Goal: Information Seeking & Learning: Learn about a topic

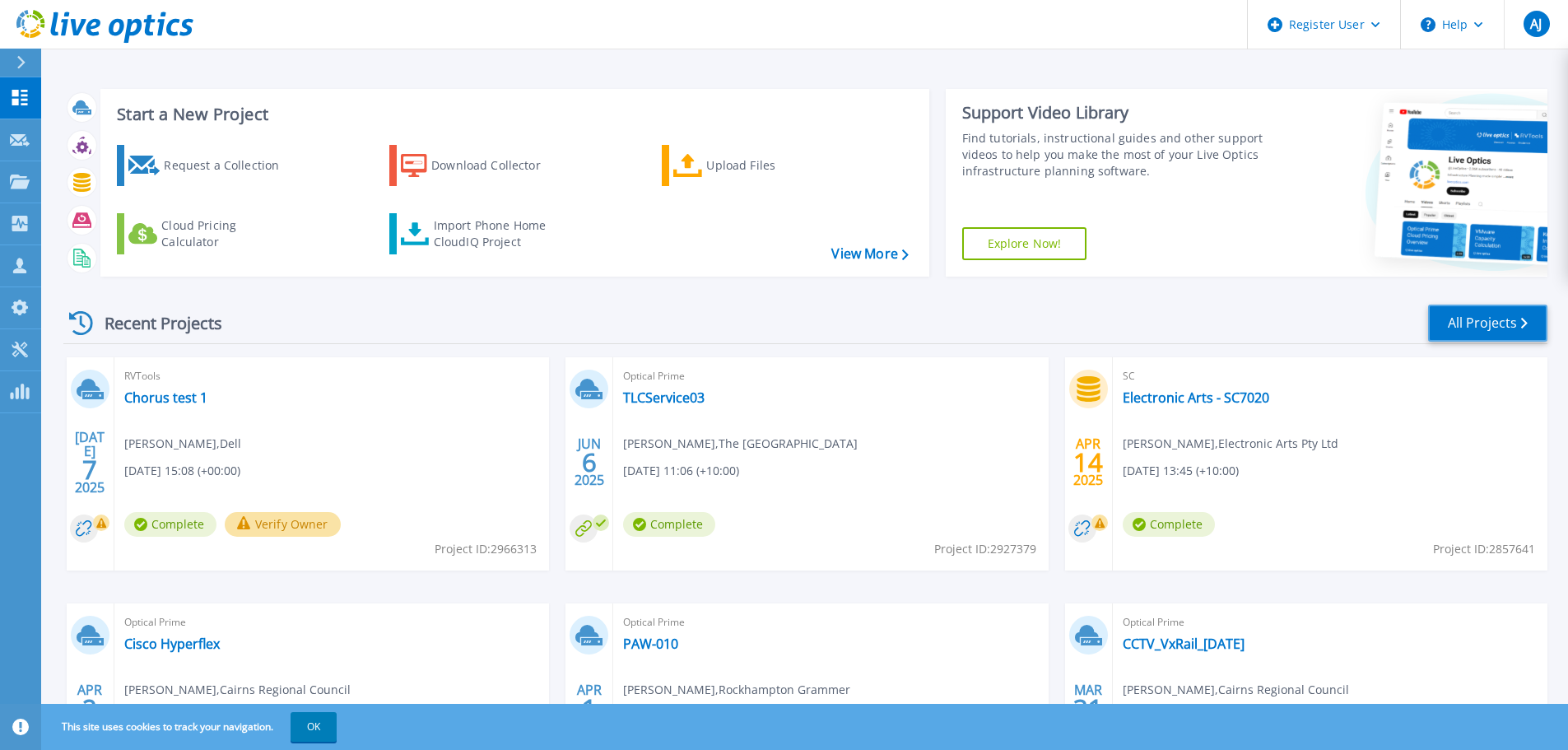
click at [1458, 327] on link "All Projects" at bounding box center [1488, 323] width 119 height 37
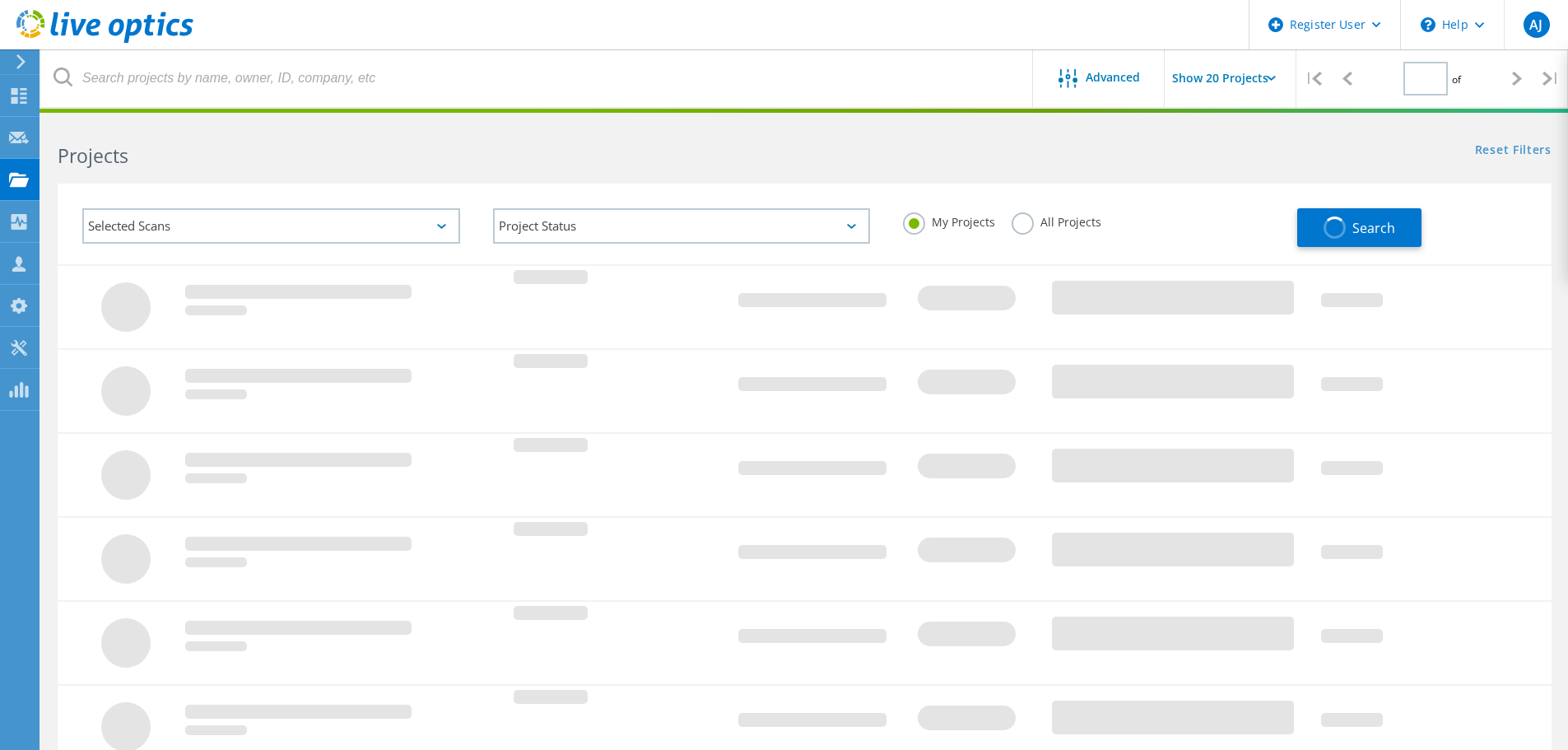
type input "1"
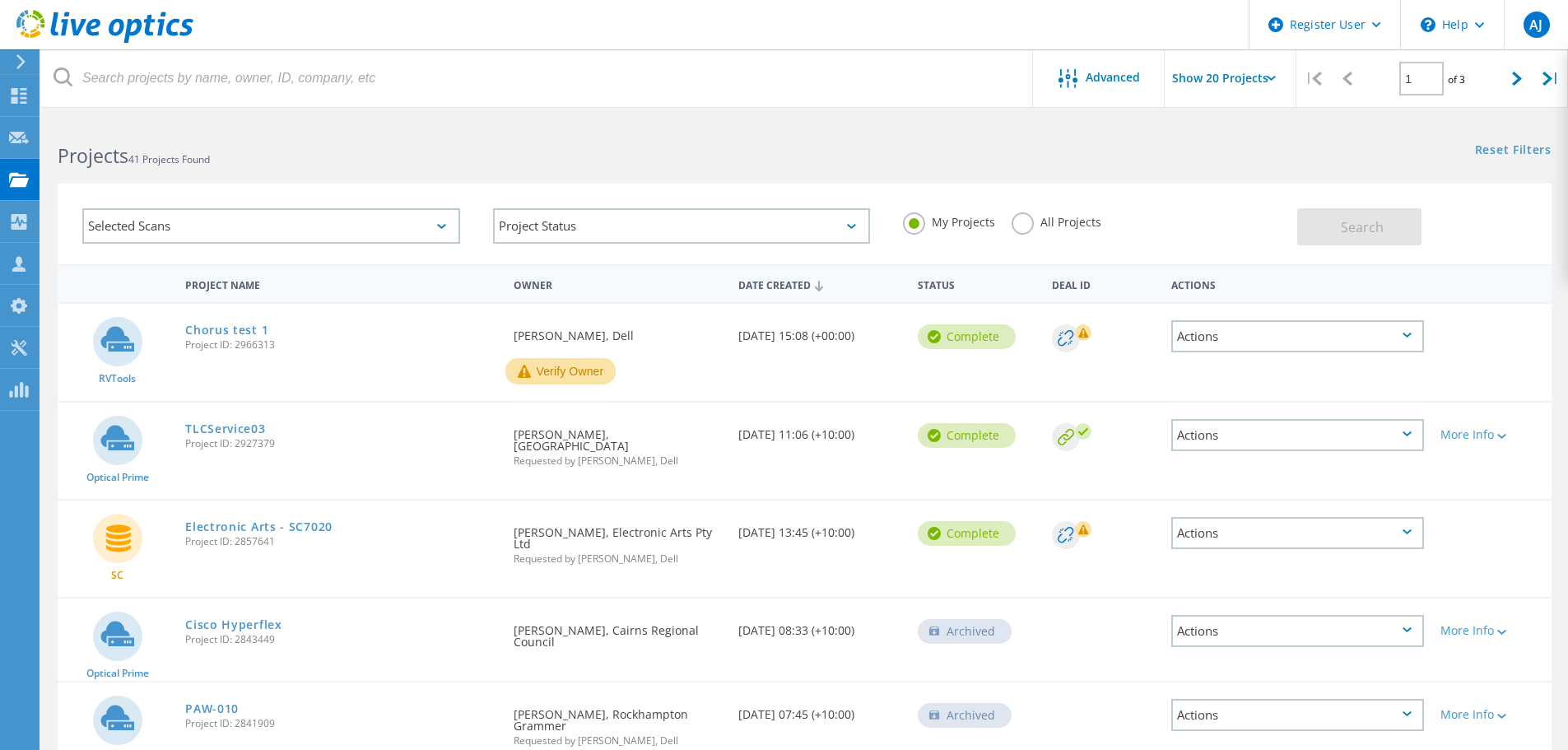
click at [1253, 86] on input "Show 20 Projects" at bounding box center [1247, 78] width 165 height 57
click at [1231, 166] on div "Show 30 Projects" at bounding box center [1247, 176] width 163 height 27
type input "Show 30 Projects"
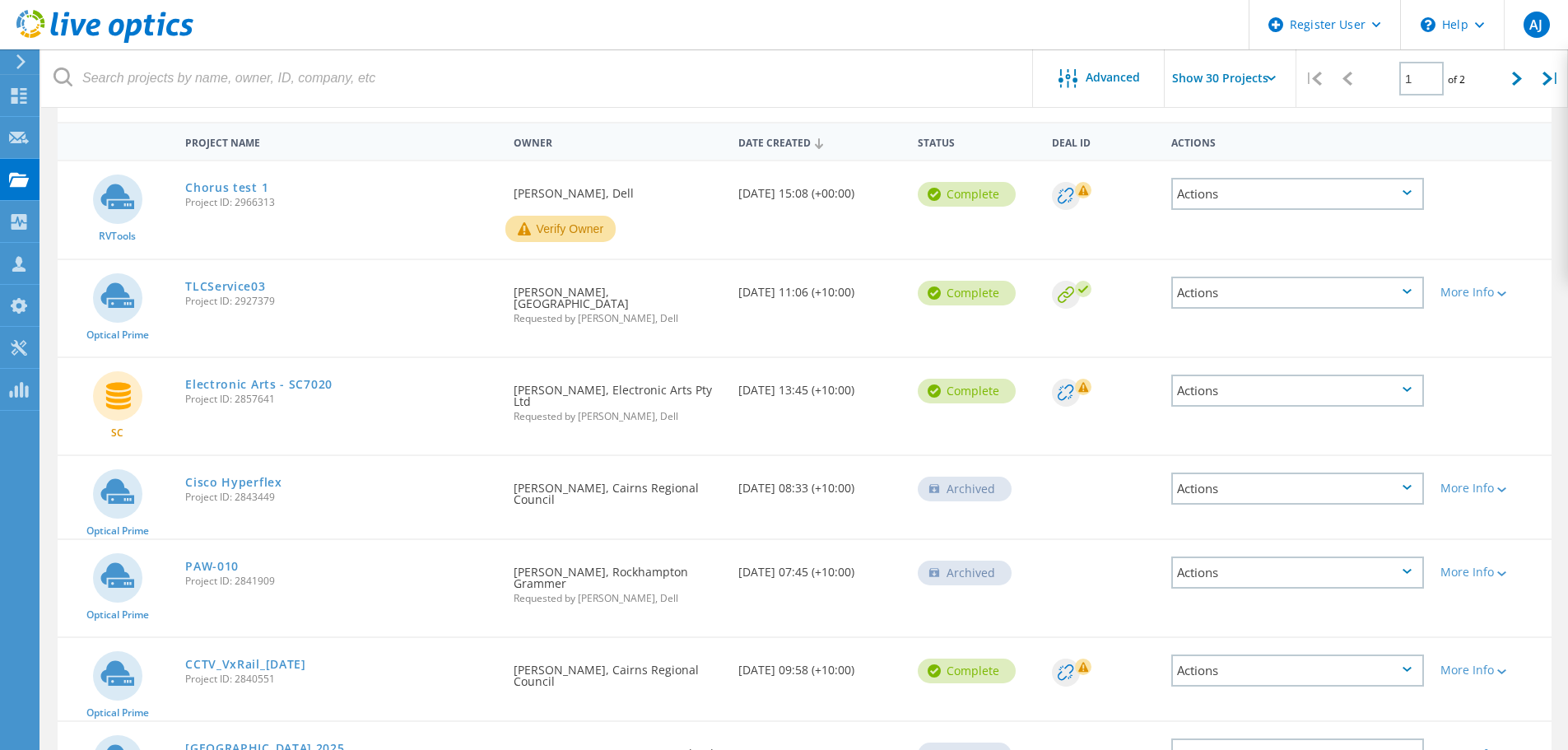
scroll to position [165, 0]
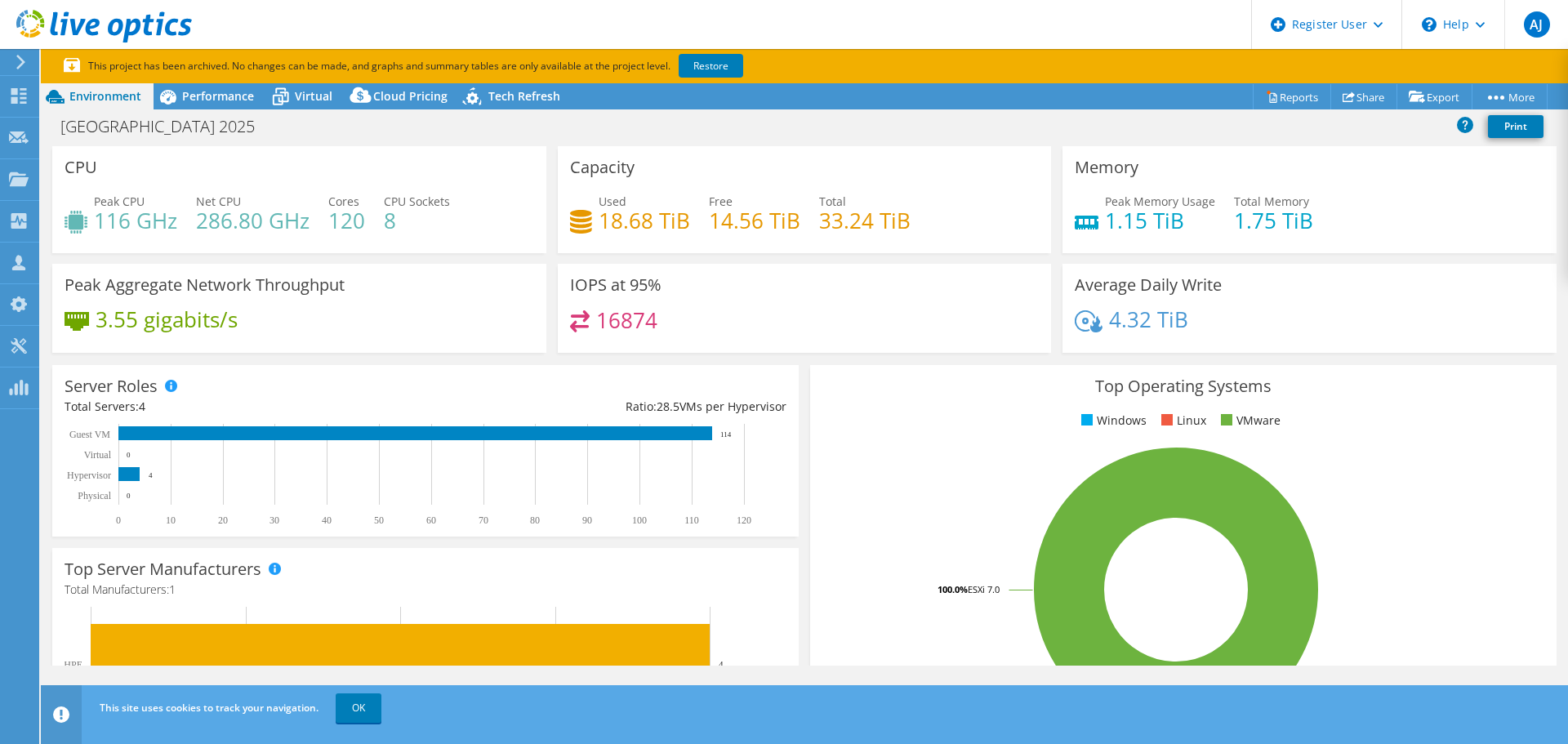
select select "USD"
select select "Australia"
select select "USD"
click at [239, 96] on span "Performance" at bounding box center [218, 96] width 72 height 16
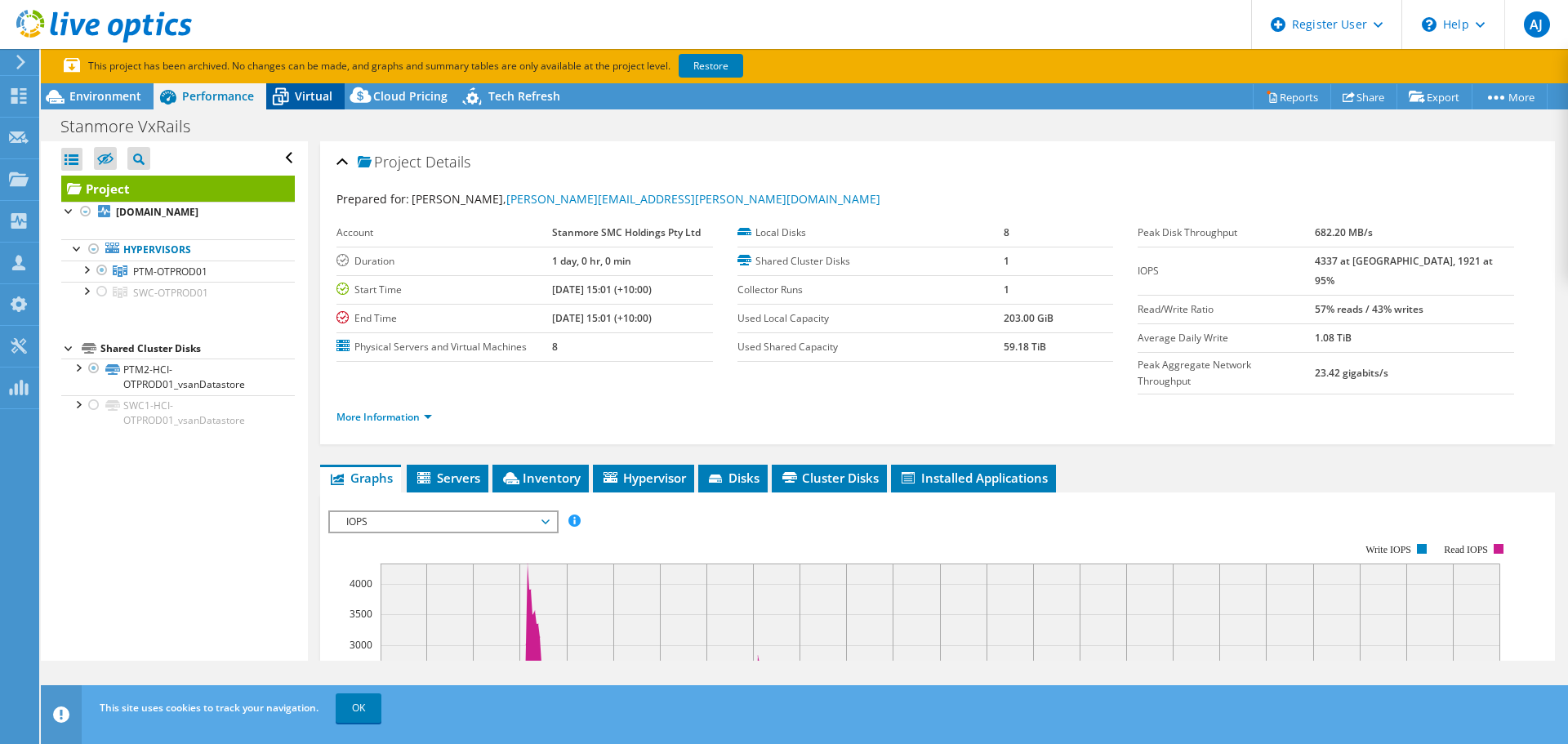
click at [323, 107] on div "Virtual" at bounding box center [306, 96] width 79 height 26
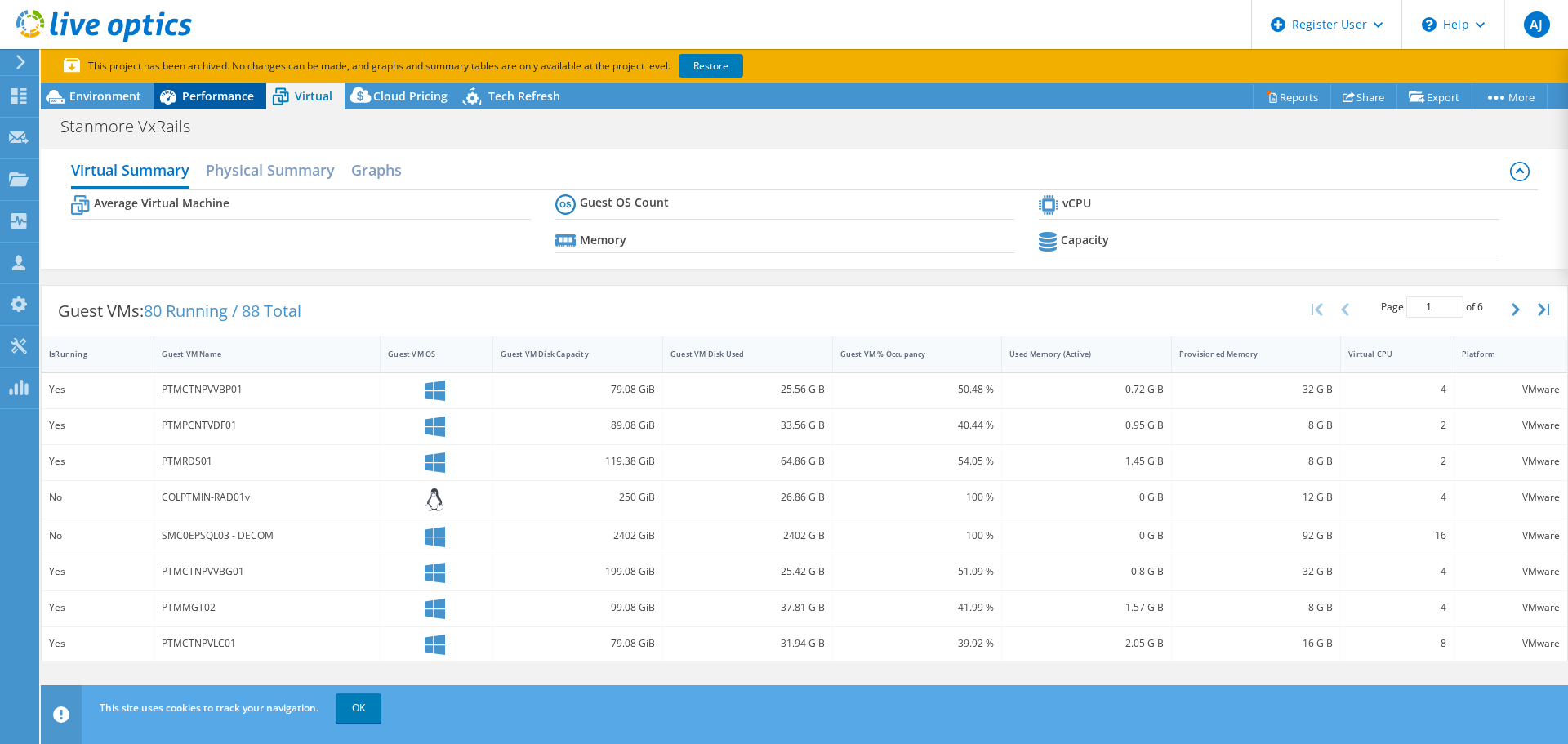
click at [221, 94] on span "Performance" at bounding box center [218, 96] width 72 height 16
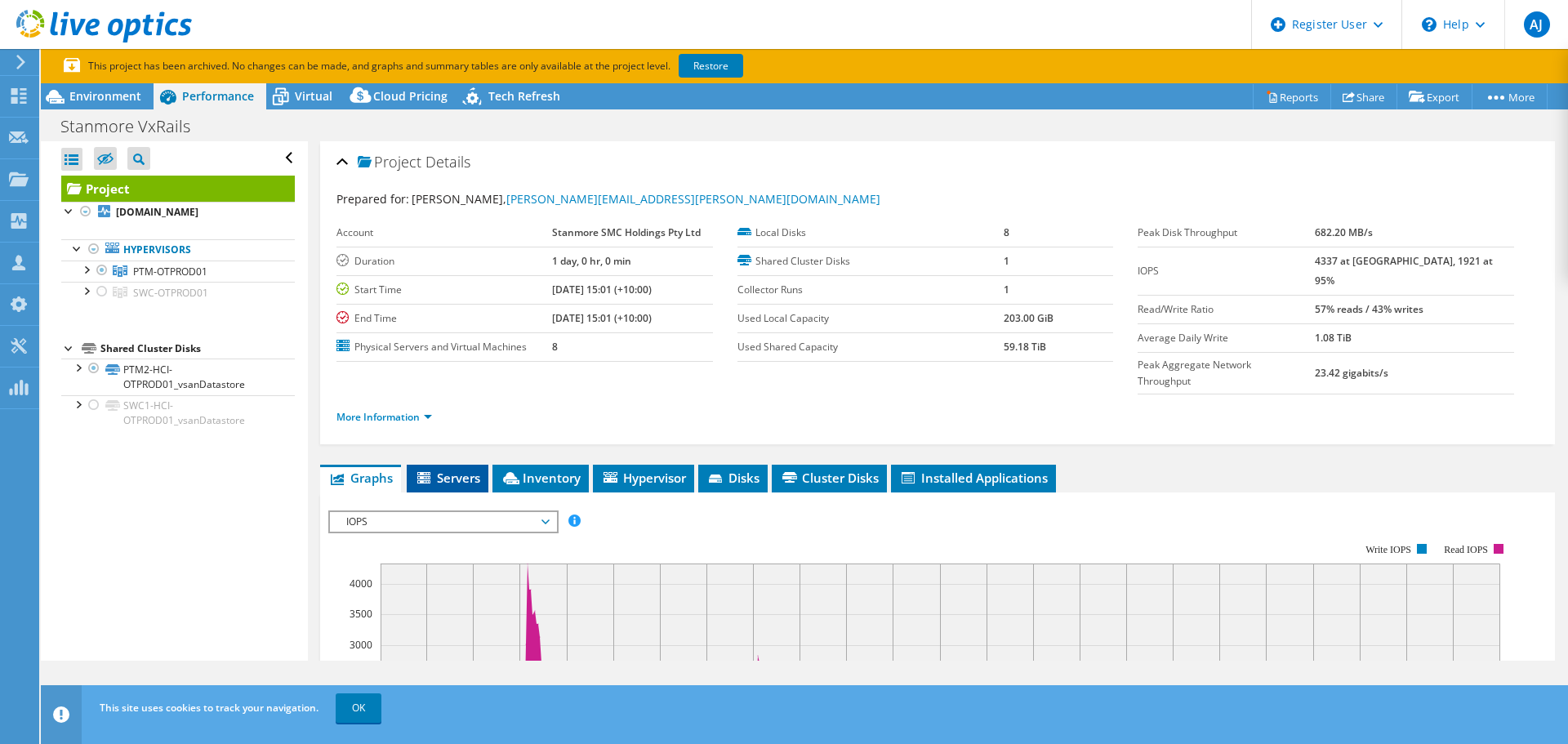
click at [462, 469] on span "Servers" at bounding box center [448, 477] width 65 height 16
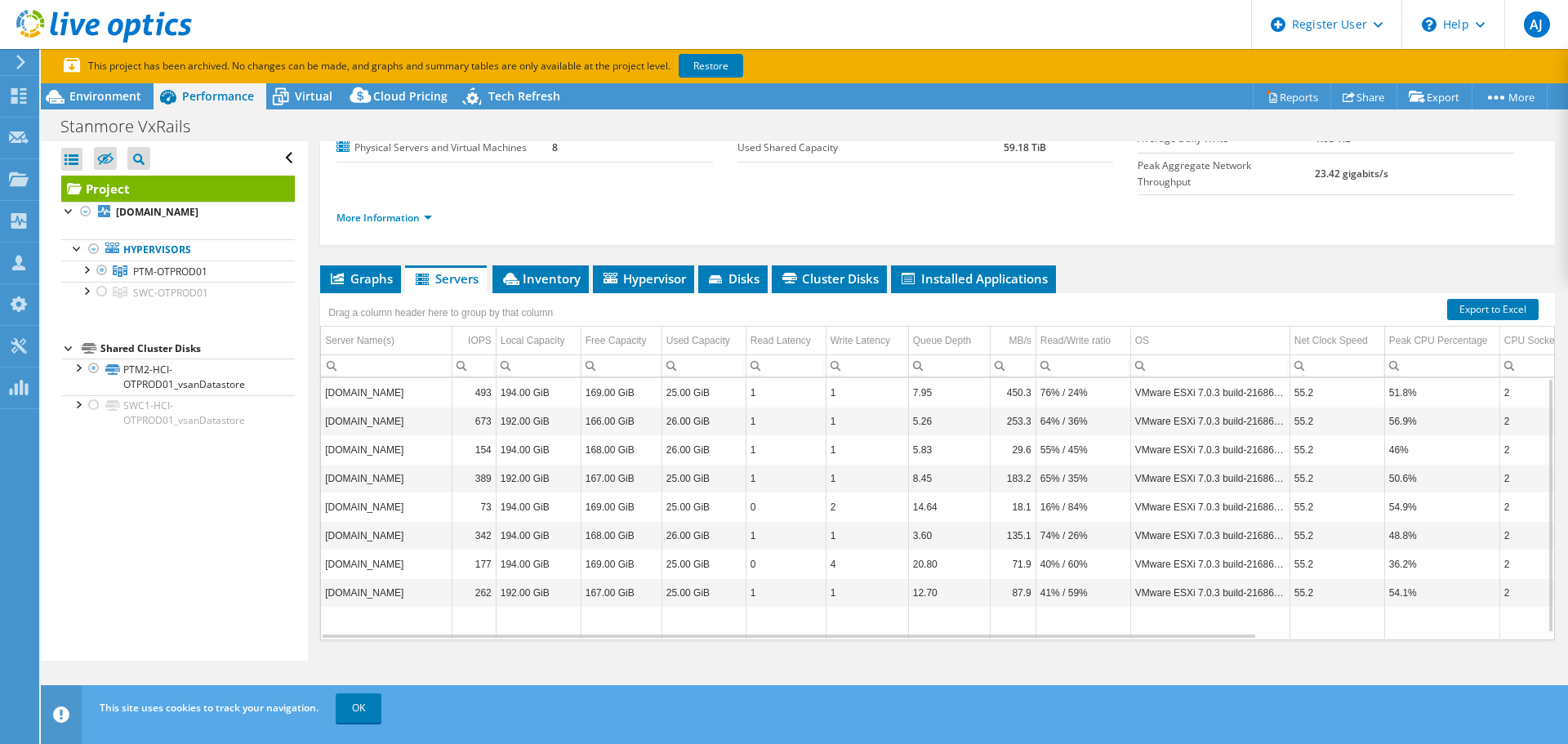
scroll to position [208, 0]
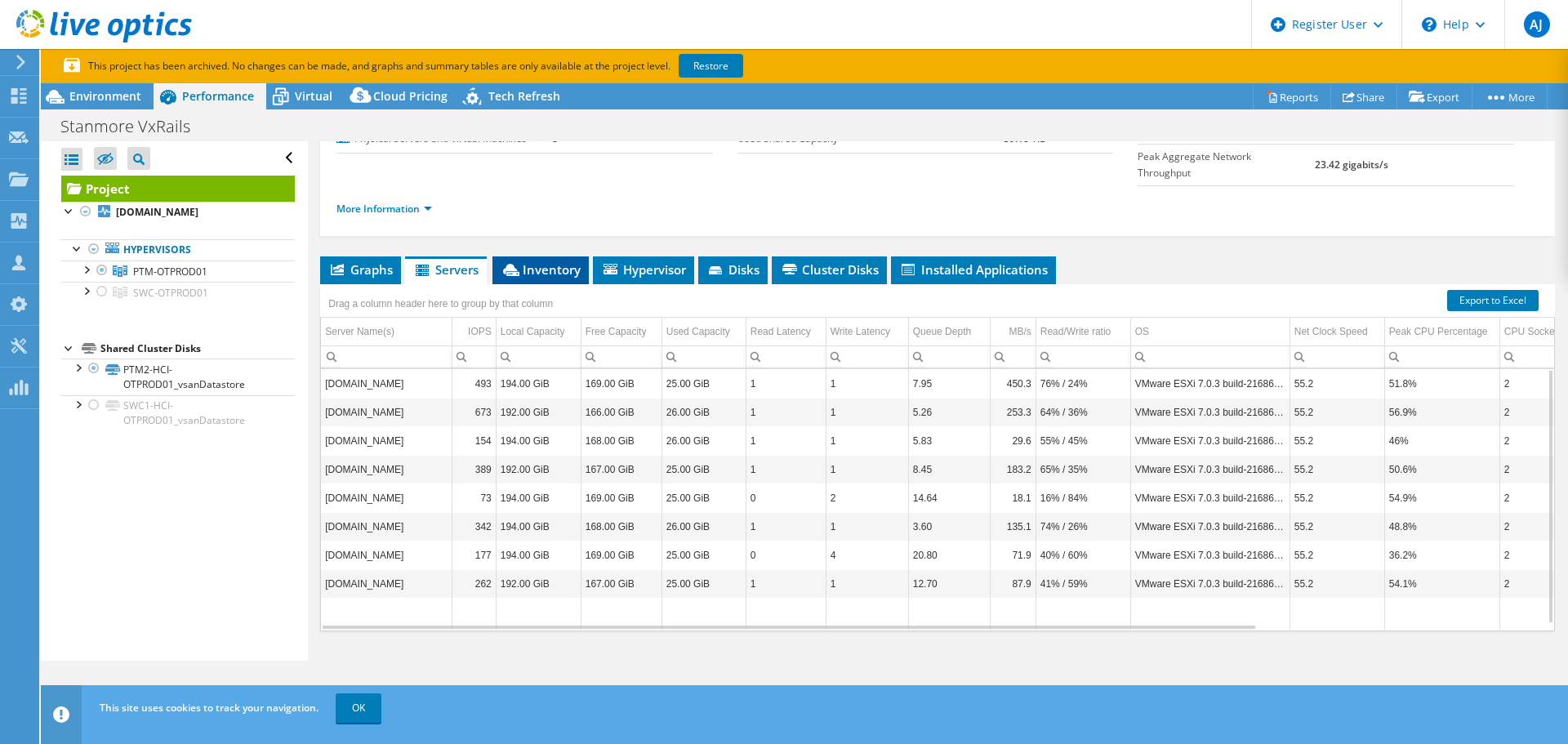
click at [513, 264] on icon at bounding box center [510, 270] width 16 height 13
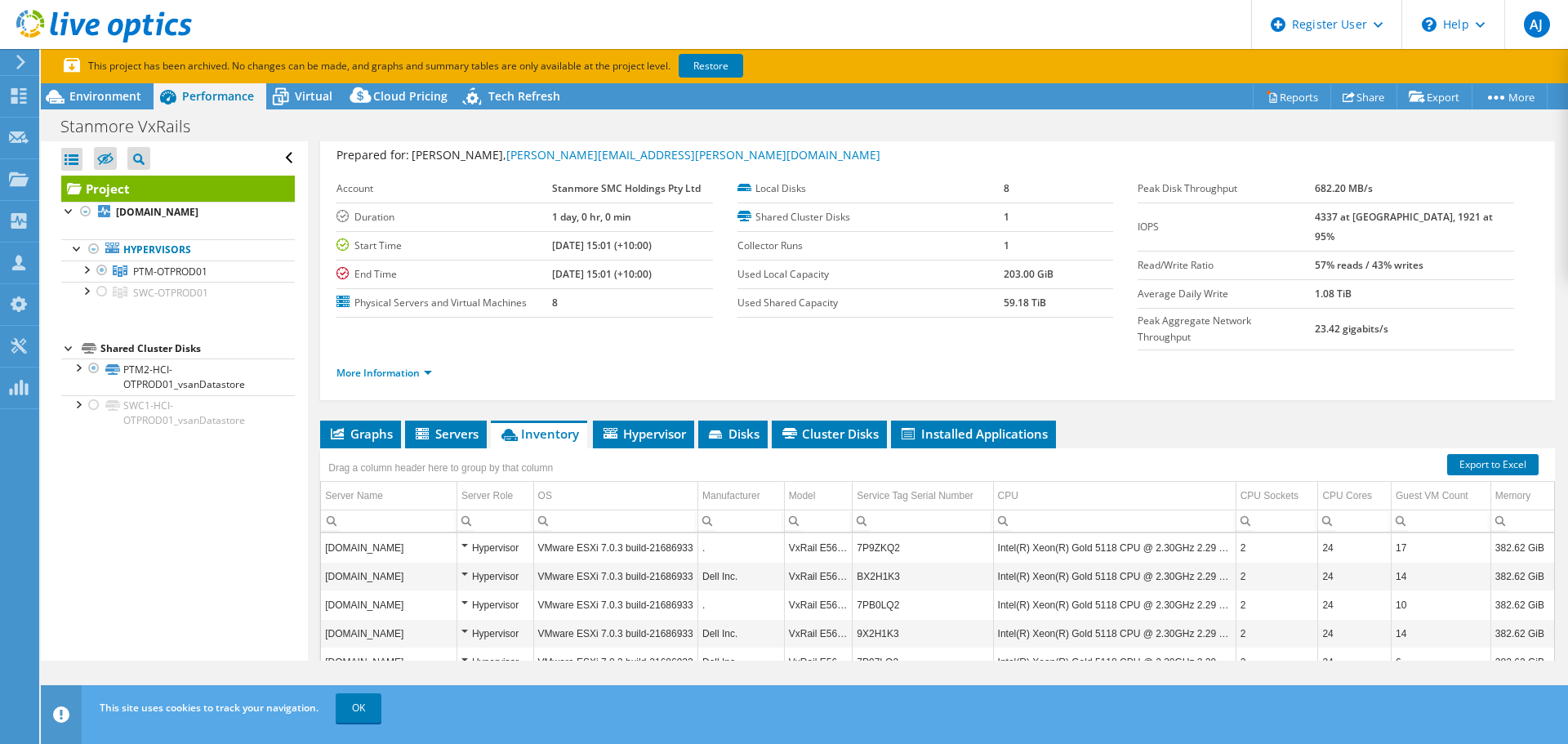
scroll to position [81, 0]
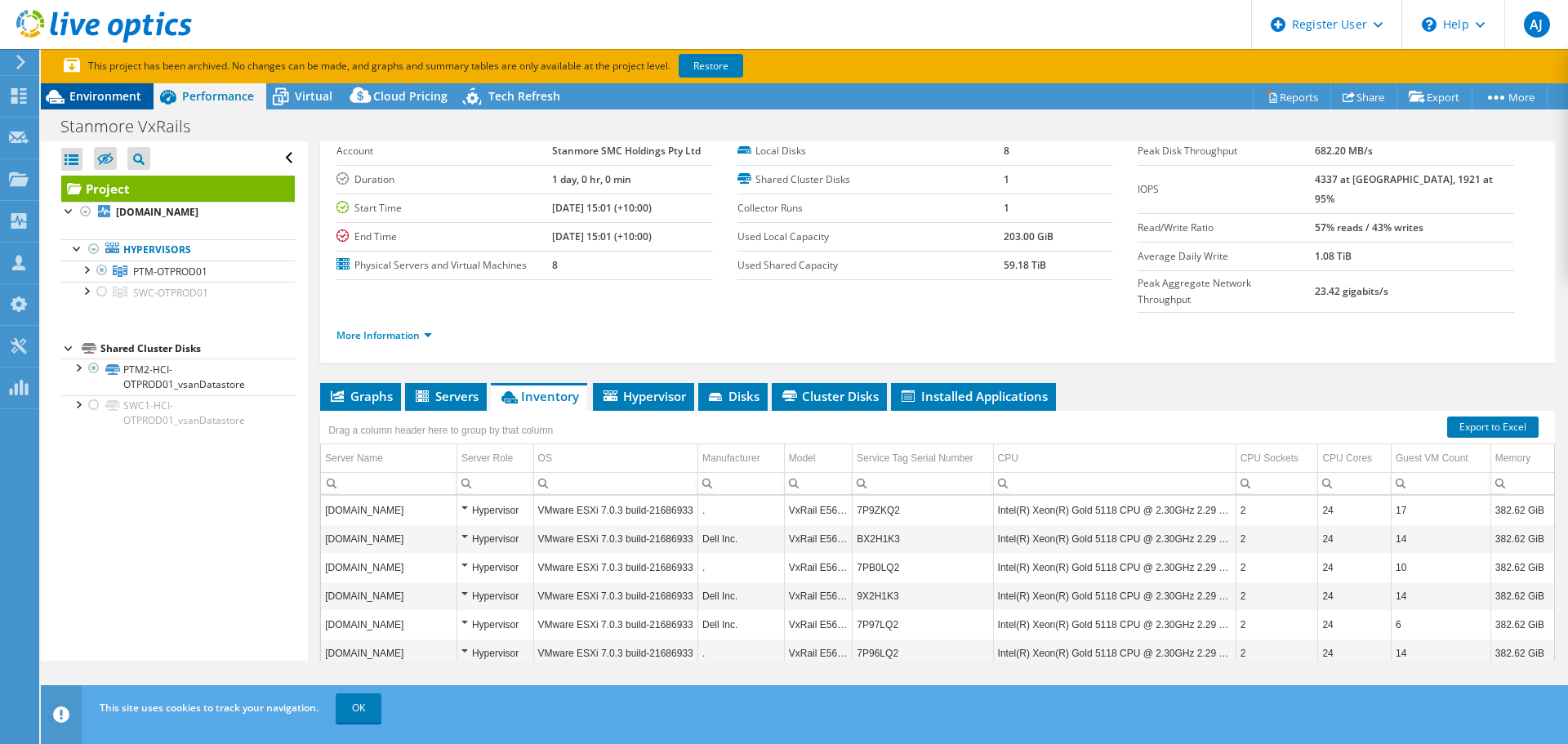
click at [61, 101] on icon at bounding box center [55, 96] width 28 height 28
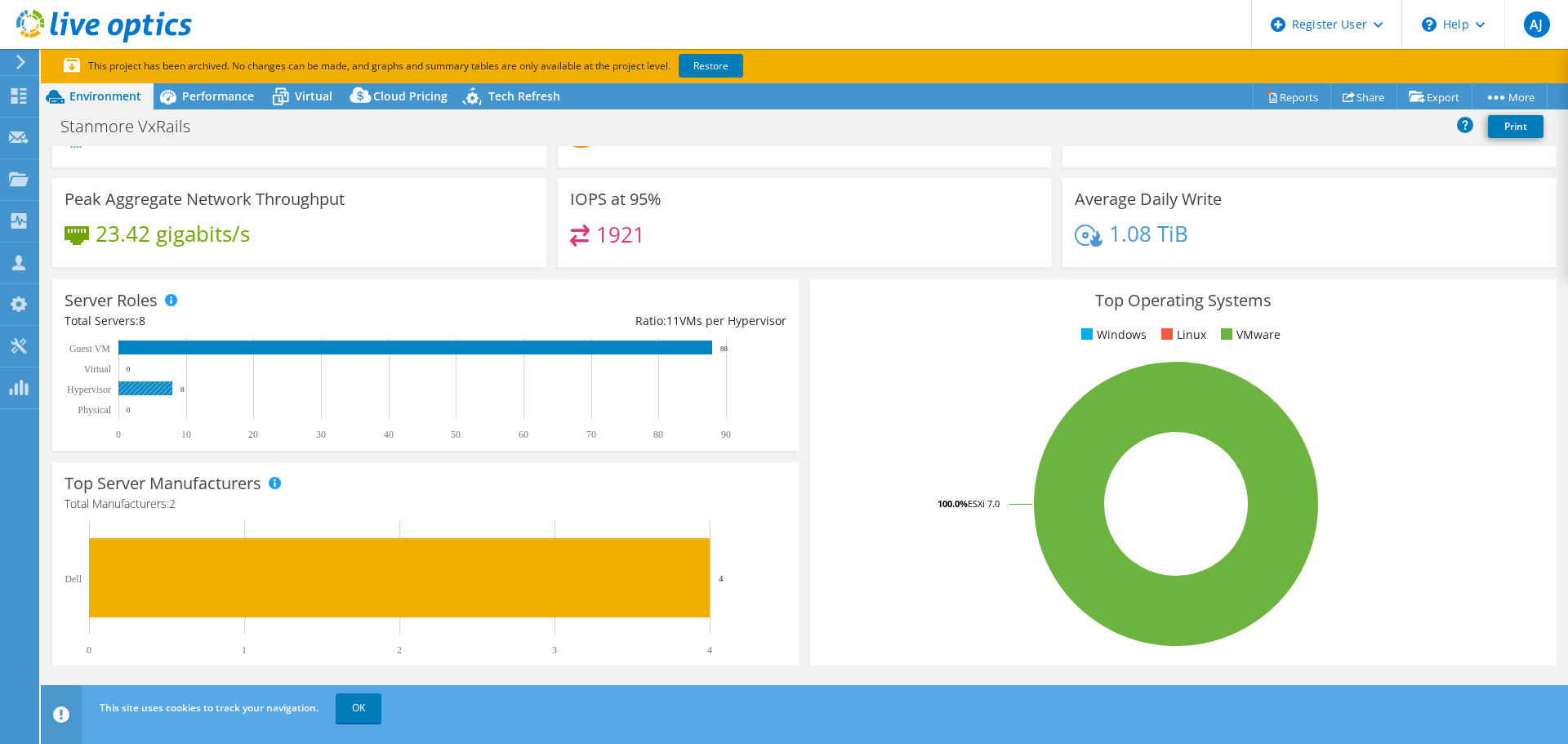
scroll to position [163, 0]
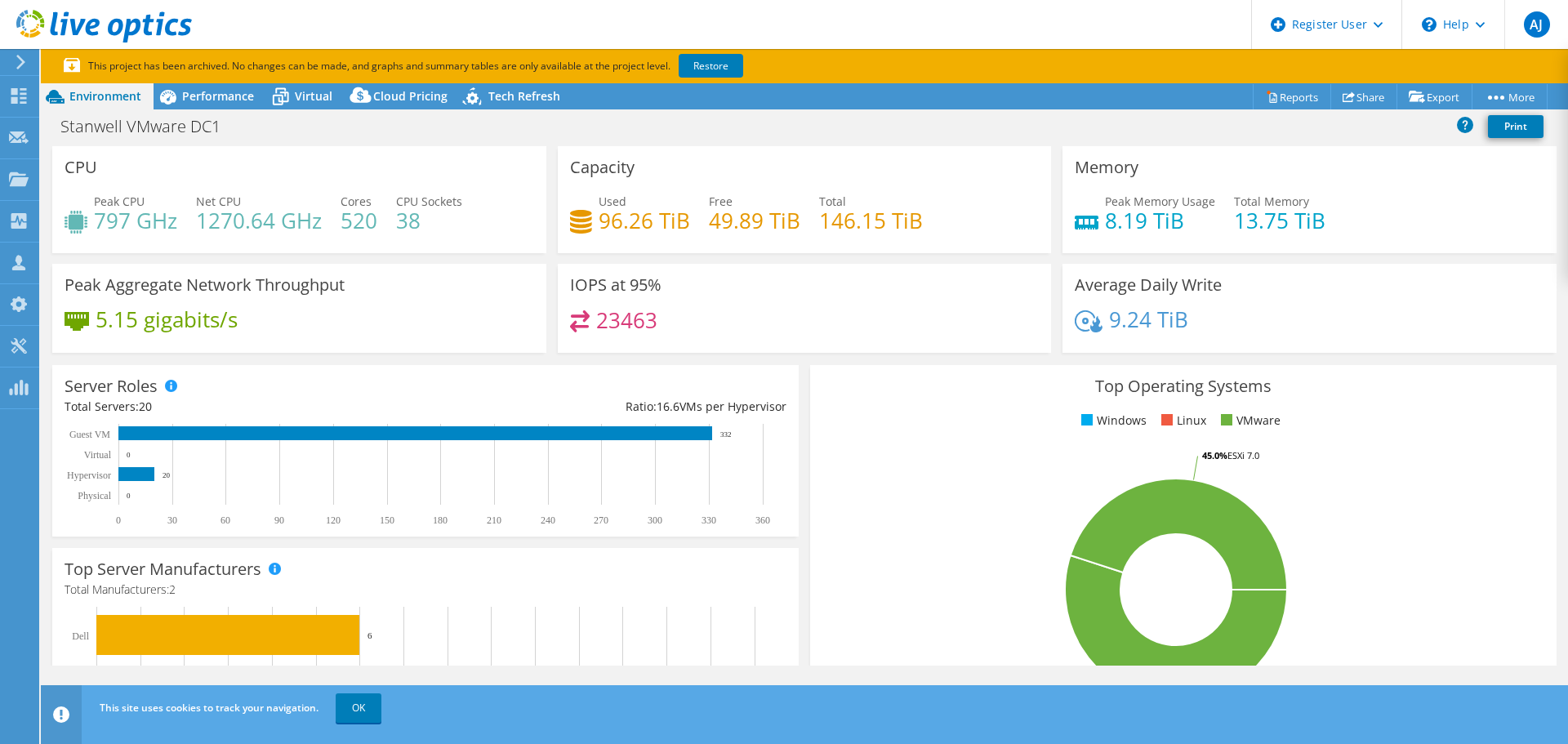
select select "Australia"
select select "AUD"
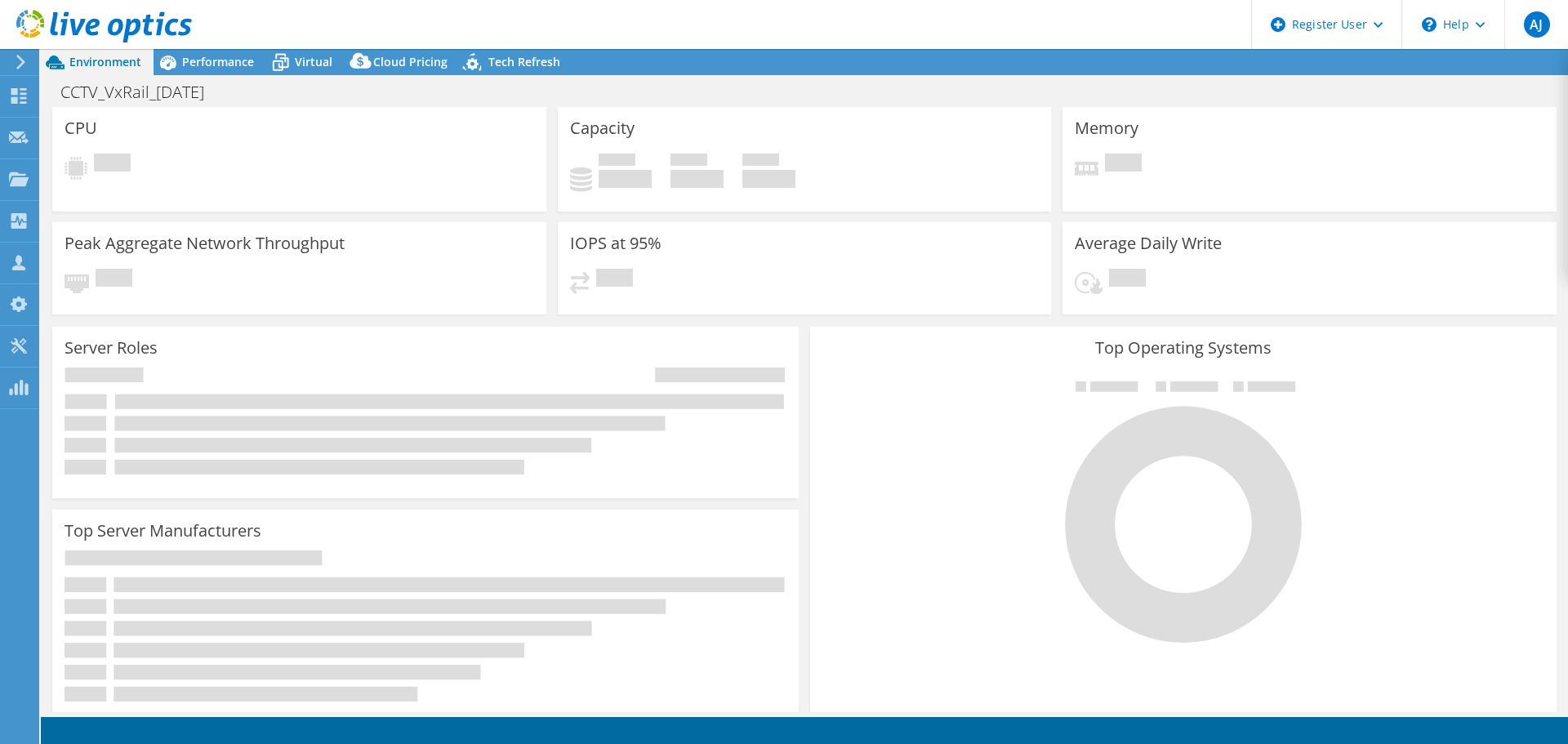
select select "Australia"
select select "AUD"
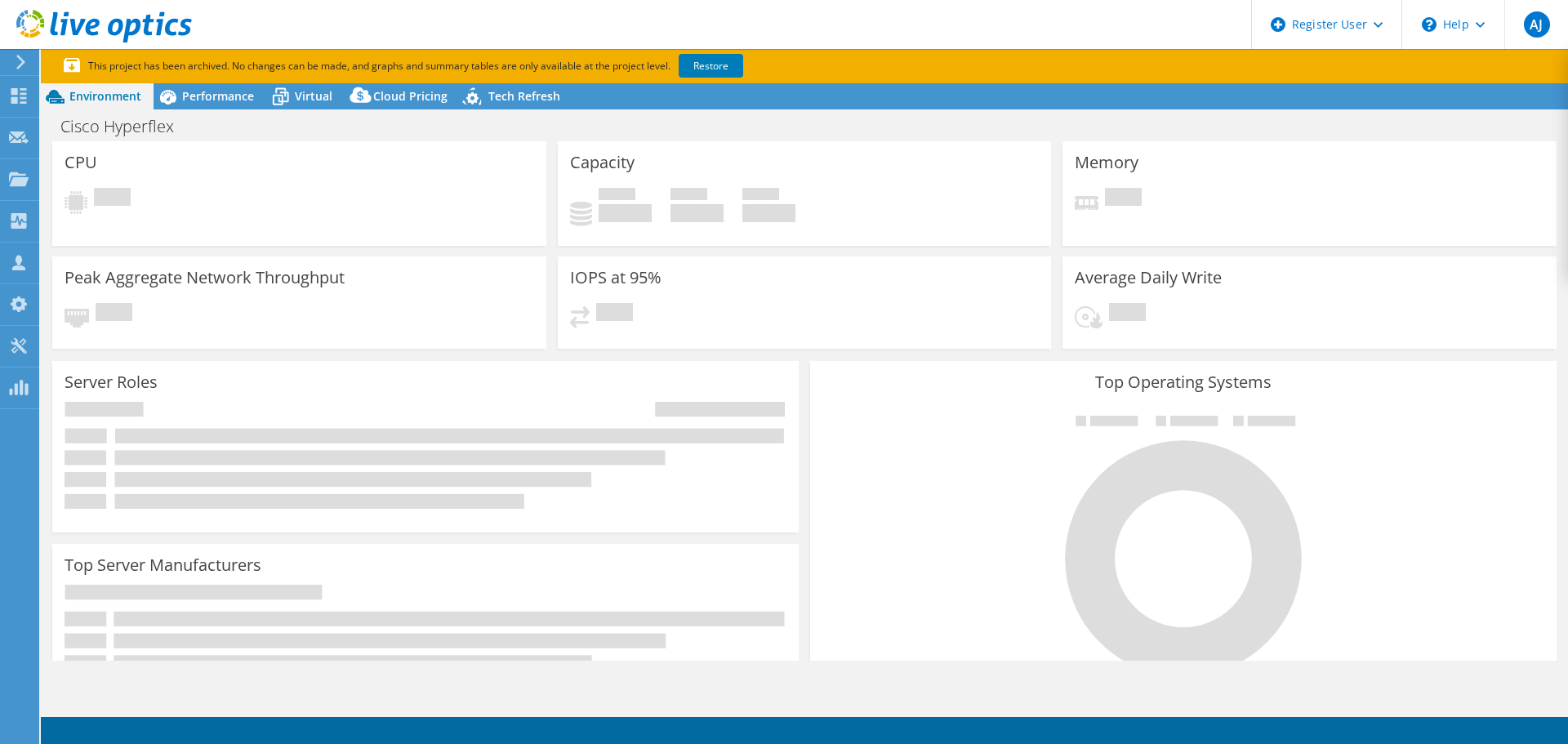
select select "USD"
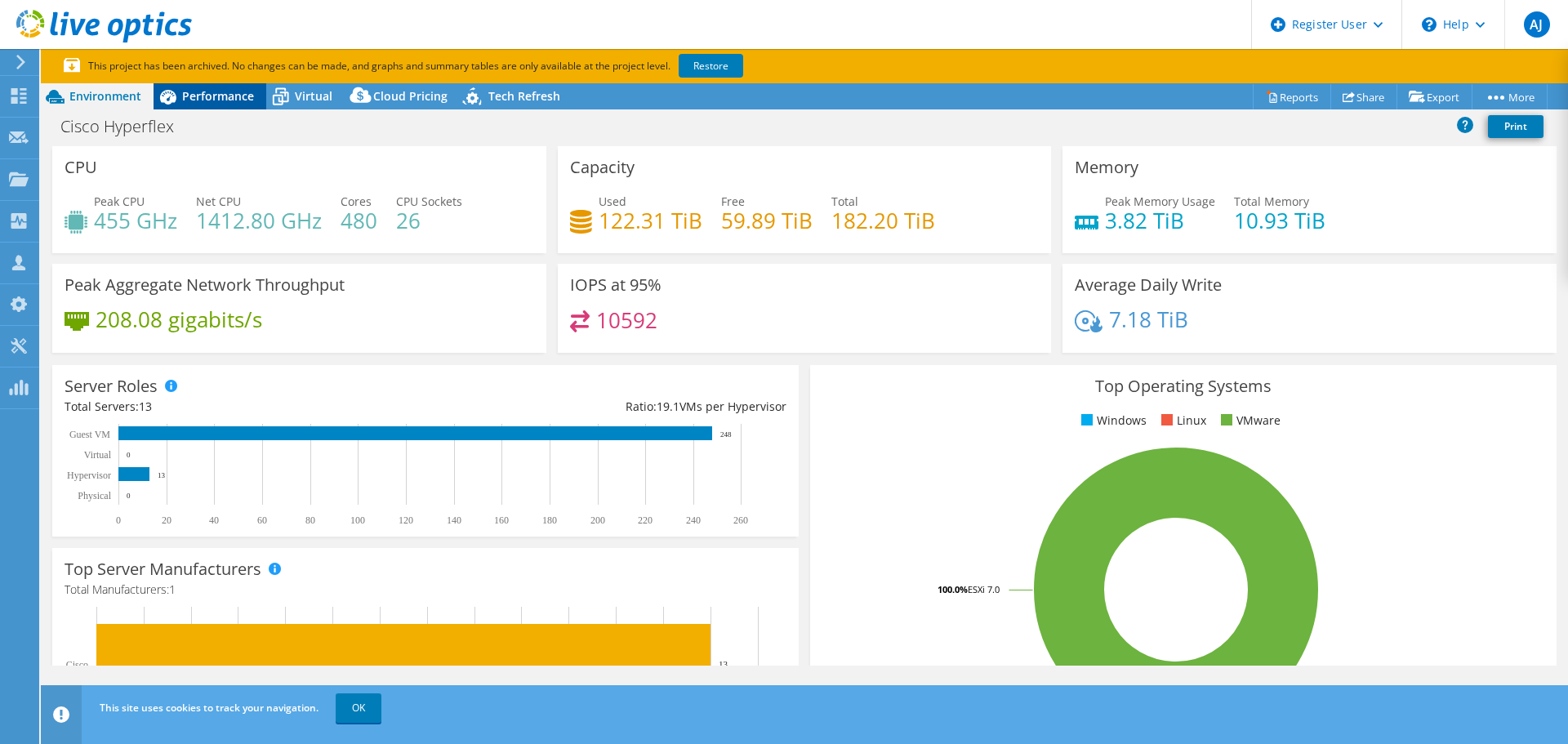
click at [221, 85] on div "Performance" at bounding box center [210, 96] width 112 height 26
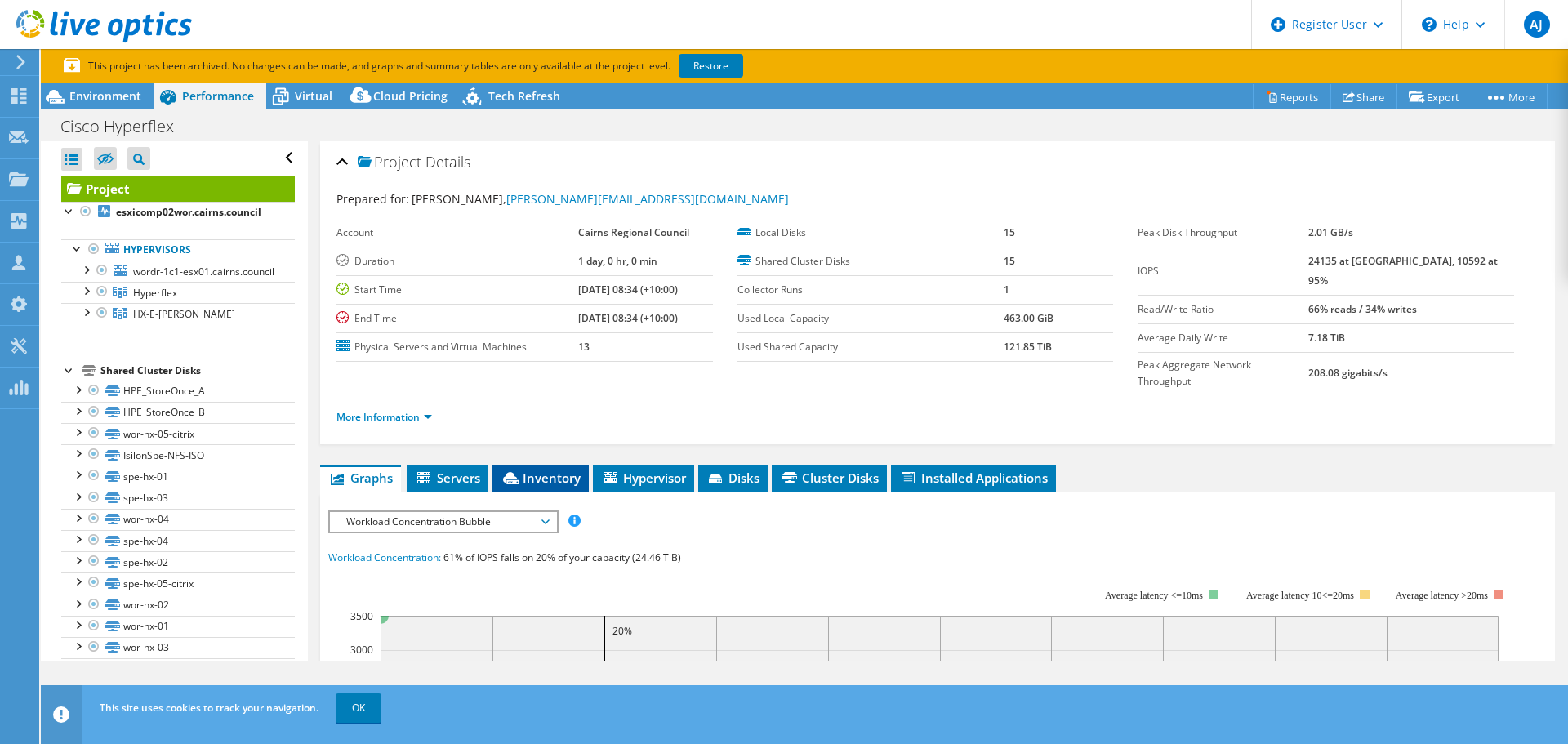
click at [538, 464] on li "Inventory" at bounding box center [541, 478] width 96 height 28
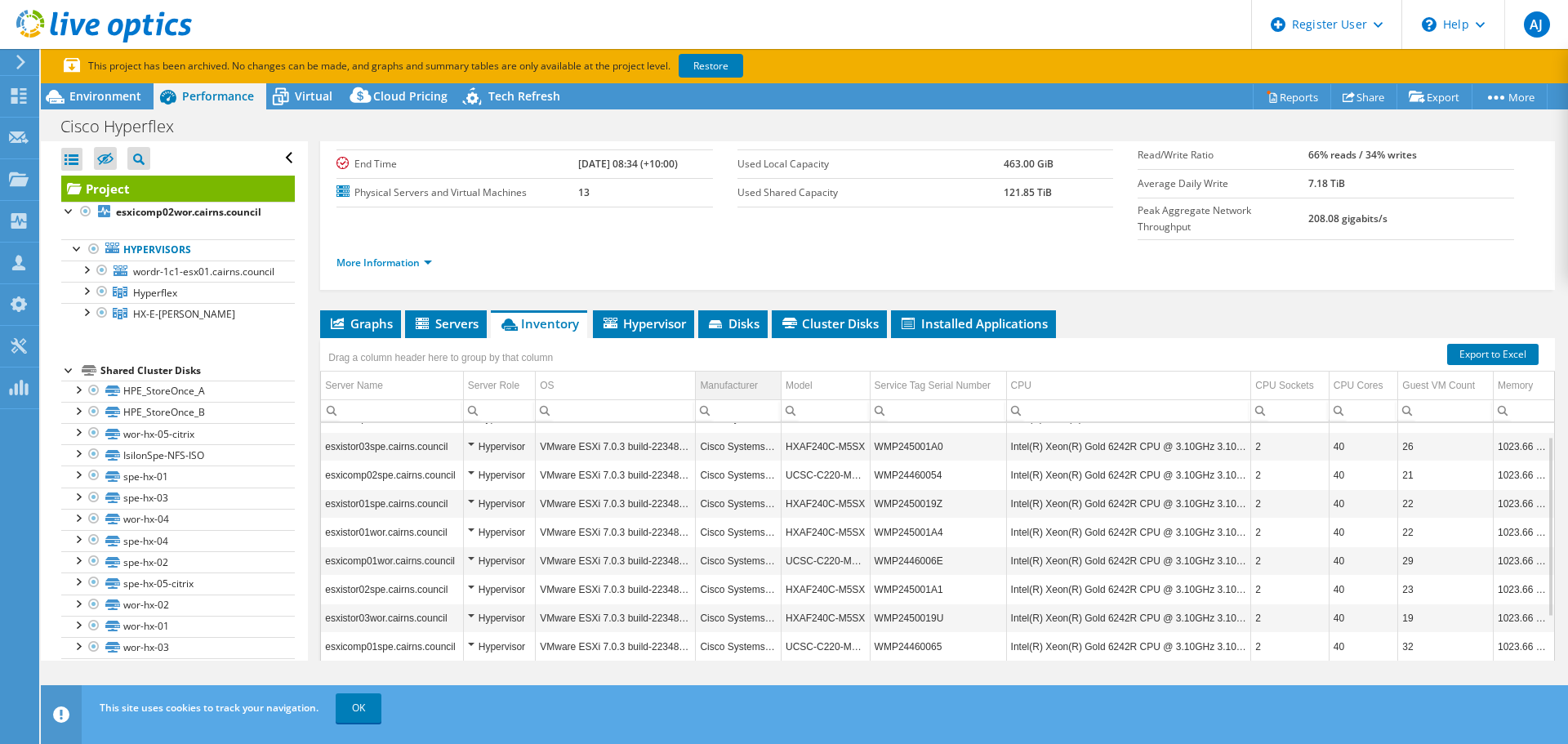
scroll to position [127, 0]
